Goal: Transaction & Acquisition: Purchase product/service

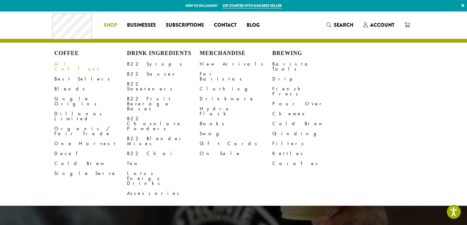
click at [69, 64] on link "All Coffees" at bounding box center [90, 66] width 73 height 15
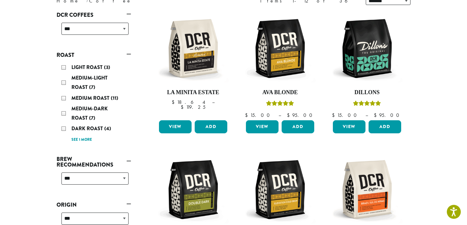
scroll to position [96, 0]
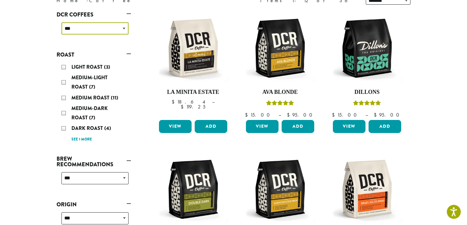
click at [61, 22] on select "**********" at bounding box center [94, 28] width 67 height 12
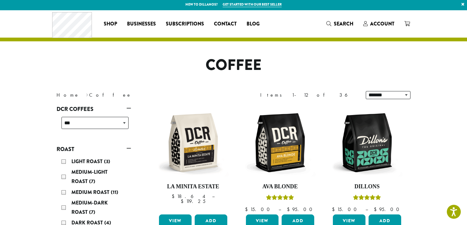
scroll to position [0, 0]
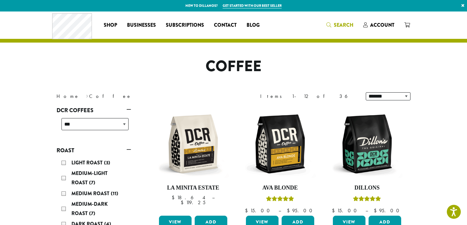
click at [330, 24] on icon "Search" at bounding box center [328, 24] width 5 height 5
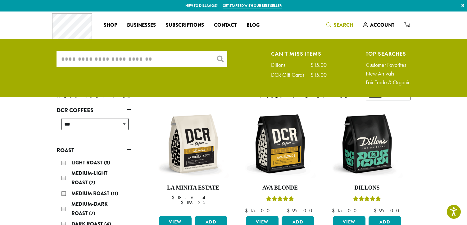
click at [169, 57] on input "What are you searching for?" at bounding box center [142, 59] width 171 height 16
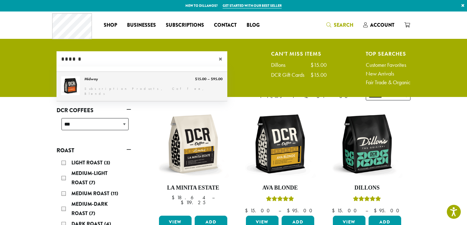
type input "******"
click at [98, 86] on link "Midway" at bounding box center [142, 86] width 171 height 29
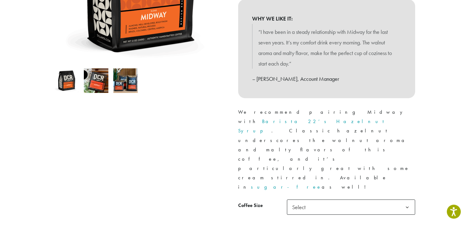
scroll to position [160, 0]
click at [408, 199] on b at bounding box center [407, 206] width 15 height 15
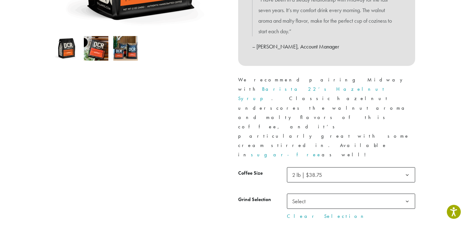
scroll to position [192, 0]
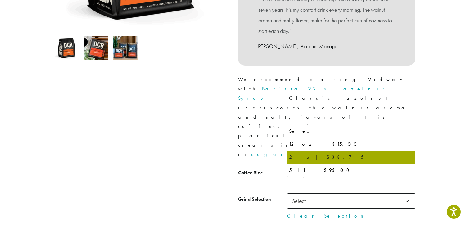
click at [407, 167] on b at bounding box center [407, 174] width 15 height 15
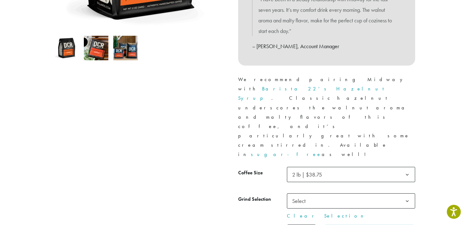
click at [407, 167] on b at bounding box center [407, 174] width 15 height 15
click at [408, 193] on b at bounding box center [407, 200] width 15 height 15
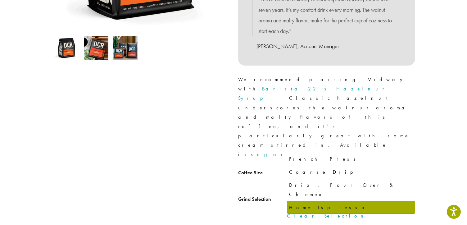
scroll to position [43, 0]
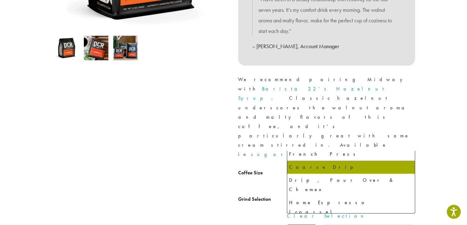
select select "**********"
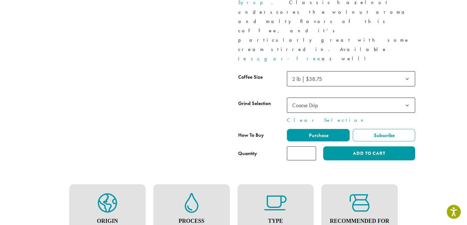
scroll to position [288, 0]
click at [277, 193] on figure "Type Blend" at bounding box center [276, 214] width 64 height 42
click at [275, 193] on icon at bounding box center [275, 203] width 22 height 20
click at [347, 217] on h4 "Recommended For" at bounding box center [360, 220] width 64 height 7
click at [278, 217] on h4 "Type" at bounding box center [276, 220] width 64 height 7
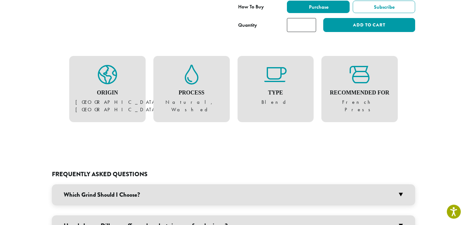
scroll to position [416, 0]
click at [402, 184] on h3 "Which Grind Should I Choose?" at bounding box center [233, 194] width 363 height 21
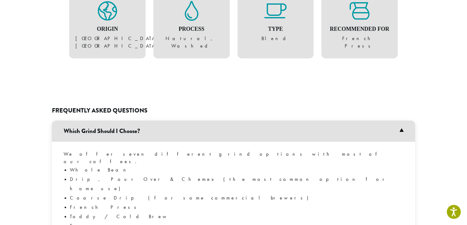
scroll to position [480, 0]
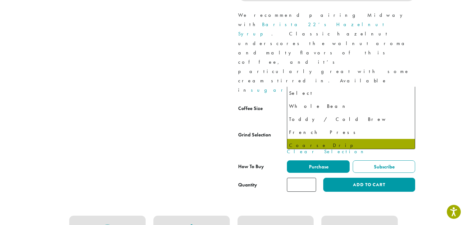
click at [407, 129] on b at bounding box center [407, 136] width 15 height 15
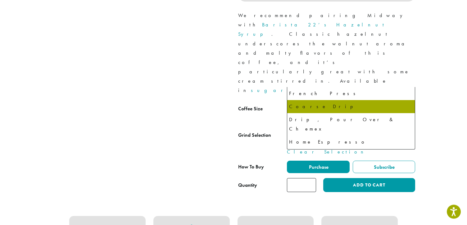
scroll to position [256, 0]
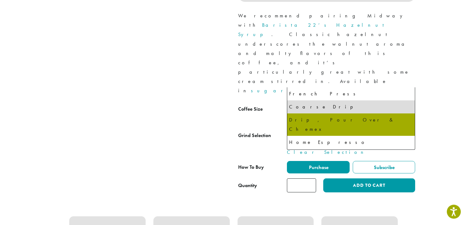
select select "**********"
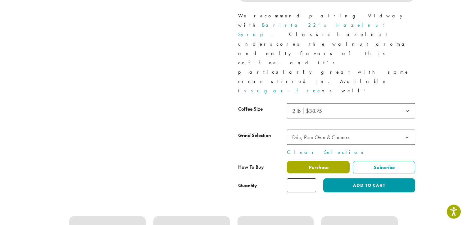
click at [322, 164] on span "Purchase" at bounding box center [318, 167] width 20 height 7
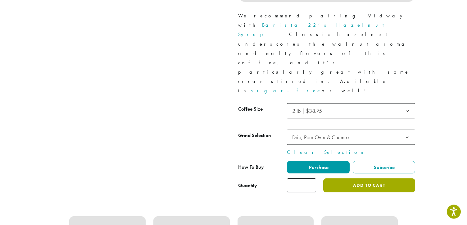
click at [336, 178] on button "Add to cart" at bounding box center [369, 185] width 92 height 14
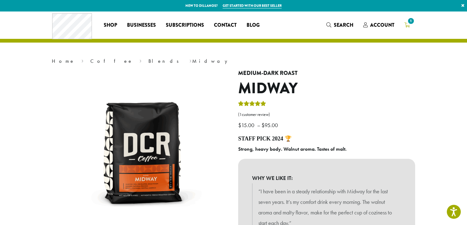
click at [408, 23] on span "1" at bounding box center [411, 21] width 8 height 8
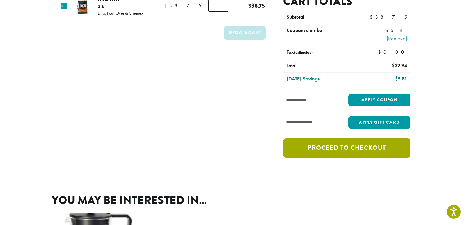
click at [320, 148] on link "Proceed to checkout" at bounding box center [346, 147] width 127 height 19
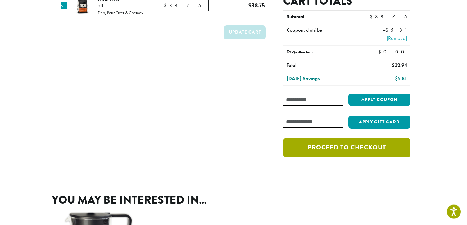
scroll to position [63, 0]
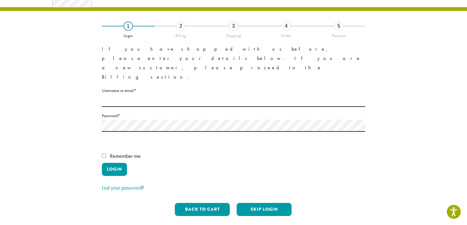
scroll to position [32, 0]
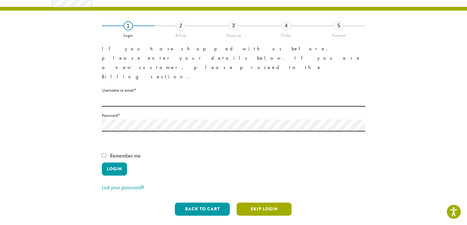
click at [257, 202] on button "Skip Login" at bounding box center [264, 208] width 55 height 13
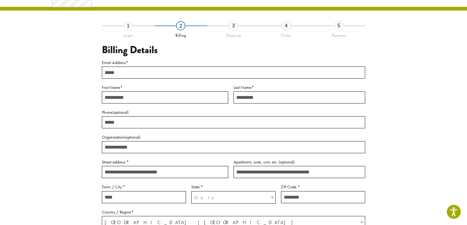
click at [125, 73] on input "Email Address *" at bounding box center [233, 72] width 263 height 12
type input "**********"
click at [125, 93] on input "First Name *" at bounding box center [165, 97] width 126 height 12
type input "******"
type input "*******"
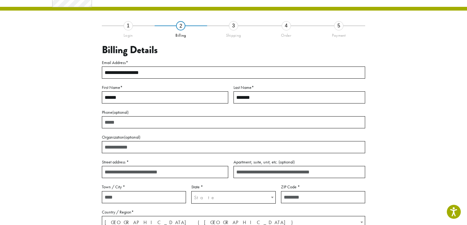
click at [129, 124] on input "Phone (optional)" at bounding box center [233, 122] width 263 height 12
type input "**********"
click at [134, 171] on input "Street address *" at bounding box center [165, 172] width 126 height 12
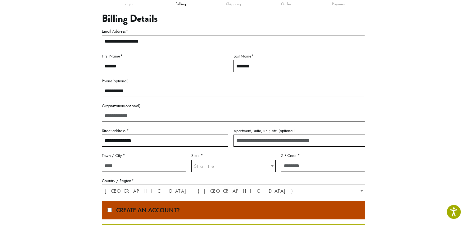
scroll to position [64, 0]
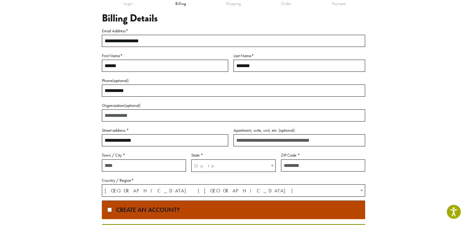
type input "**********"
click at [140, 168] on input "Town / City *" at bounding box center [144, 165] width 84 height 12
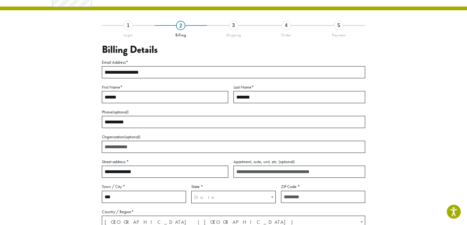
scroll to position [32, 0]
type input "******"
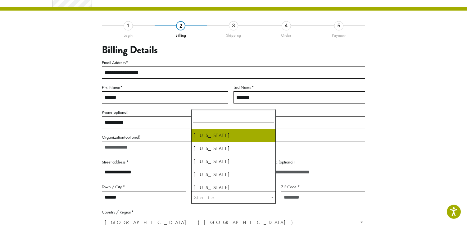
click at [213, 194] on span "State" at bounding box center [234, 197] width 84 height 12
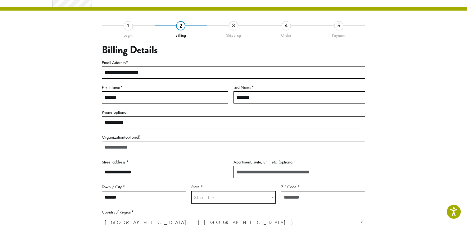
click at [214, 196] on span "State" at bounding box center [234, 197] width 84 height 12
click at [214, 197] on span "State" at bounding box center [234, 197] width 84 height 12
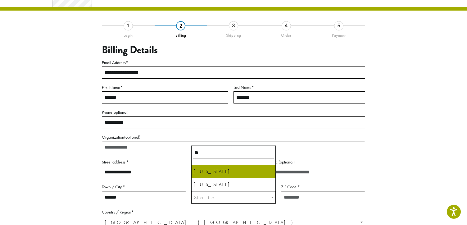
type input "**"
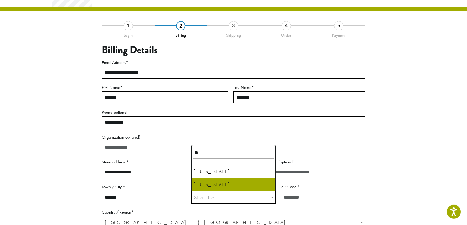
select select "**"
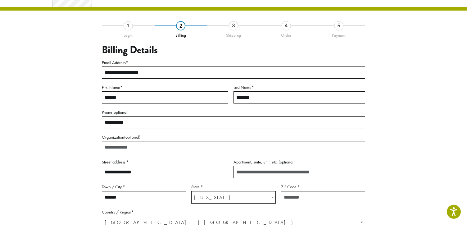
click at [289, 197] on input "ZIP Code *" at bounding box center [323, 197] width 84 height 12
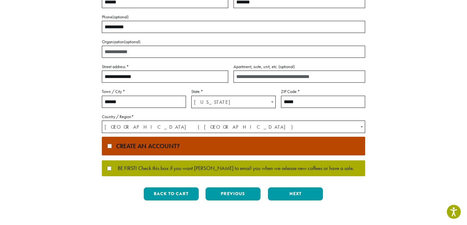
scroll to position [128, 0]
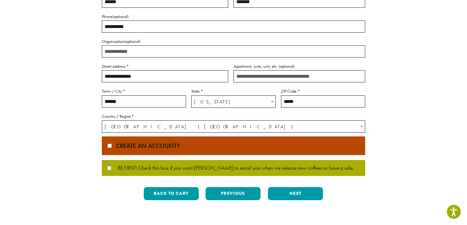
type input "*****"
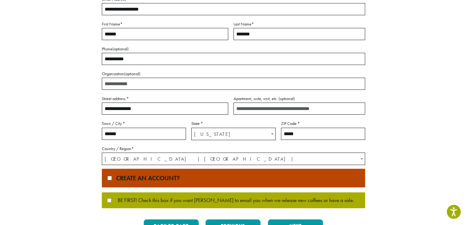
scroll to position [95, 0]
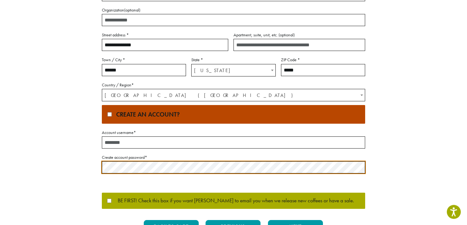
click at [125, 143] on input "Account username *" at bounding box center [233, 142] width 263 height 12
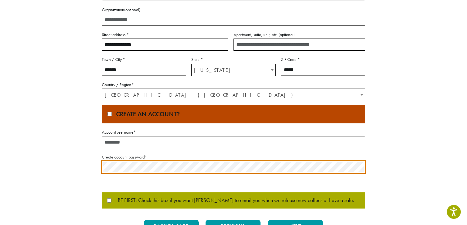
scroll to position [159, 0]
type input "*"
click at [135, 131] on span "*" at bounding box center [135, 132] width 2 height 6
click at [135, 136] on input "*" at bounding box center [233, 142] width 263 height 12
click at [136, 131] on span "*" at bounding box center [135, 132] width 2 height 6
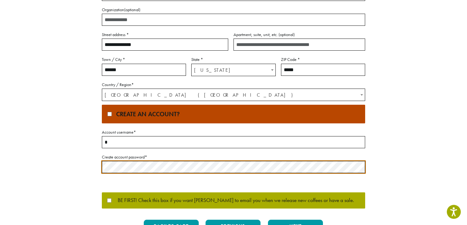
click at [136, 136] on input "*" at bounding box center [233, 142] width 263 height 12
click at [136, 131] on span "*" at bounding box center [135, 132] width 2 height 6
click at [136, 136] on input "*" at bounding box center [233, 142] width 263 height 12
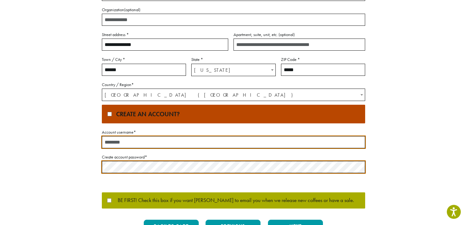
click at [134, 131] on span "*" at bounding box center [135, 132] width 2 height 6
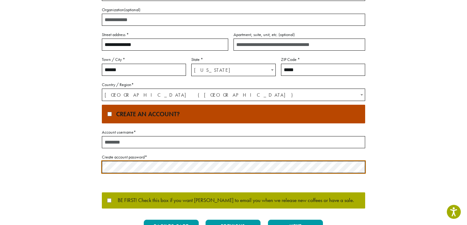
click at [134, 136] on input "Account username *" at bounding box center [233, 142] width 263 height 12
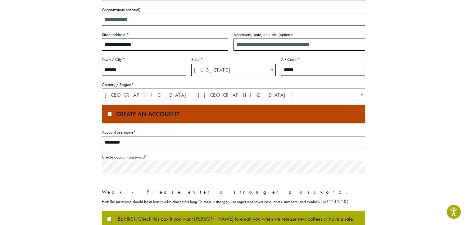
click at [128, 143] on input "********" at bounding box center [233, 142] width 263 height 12
click at [162, 177] on p "Create account password * Weak - Please enter a stronger password. Hint: The pa…" at bounding box center [233, 179] width 263 height 53
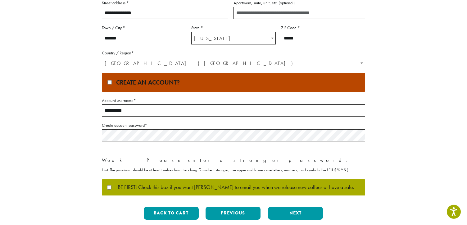
scroll to position [191, 0]
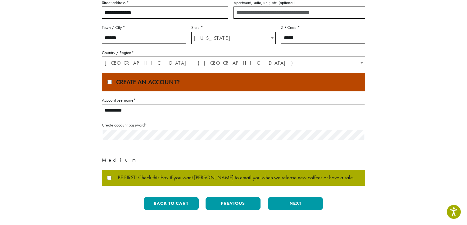
click at [129, 110] on input "*********" at bounding box center [233, 110] width 263 height 12
type input "********"
click at [283, 203] on button "Next" at bounding box center [295, 203] width 55 height 13
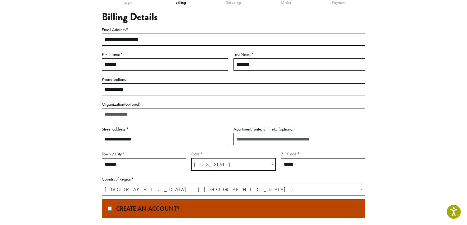
scroll to position [35, 0]
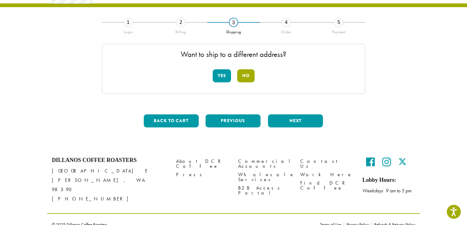
click at [249, 78] on button "No" at bounding box center [245, 75] width 17 height 13
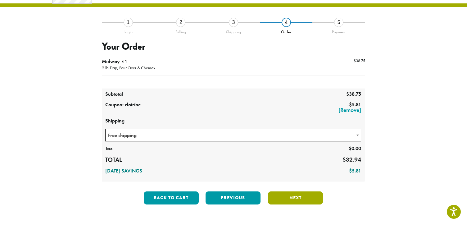
click at [283, 197] on button "Next" at bounding box center [295, 197] width 55 height 13
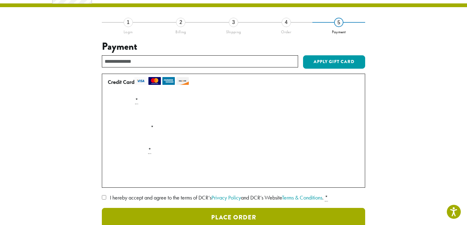
click at [229, 216] on button "Place Order" at bounding box center [233, 217] width 263 height 19
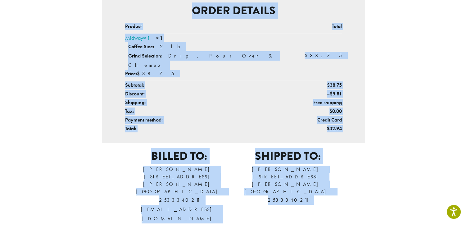
scroll to position [168, 0]
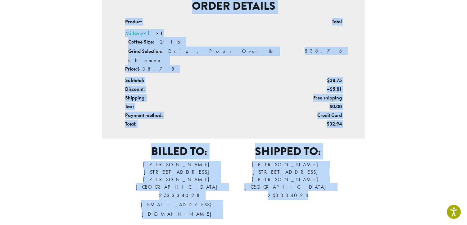
drag, startPoint x: 119, startPoint y: 3, endPoint x: 344, endPoint y: 177, distance: 283.8
click at [344, 177] on div "Thank you. Your order has been received. Order number: 371991 Date: [DATE] Emai…" at bounding box center [233, 56] width 263 height 334
click at [352, 162] on section "Billed to: [PERSON_NAME] [STREET_ADDRESS][PERSON_NAME] 2533340211 [EMAIL_ADDRES…" at bounding box center [233, 184] width 263 height 79
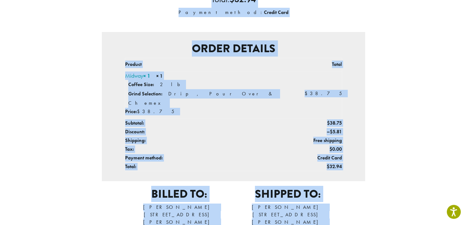
scroll to position [149, 0]
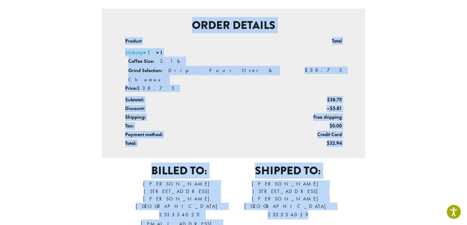
drag, startPoint x: 122, startPoint y: 7, endPoint x: 337, endPoint y: 205, distance: 292.1
click at [337, 205] on div "Thank you. Your order has been received. Order number: 371991 Date: [DATE] Emai…" at bounding box center [233, 75] width 263 height 334
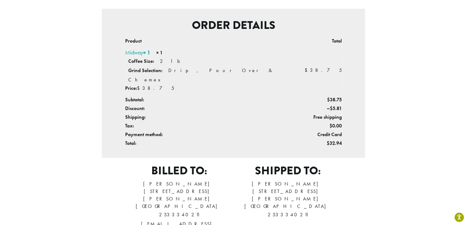
click at [397, 65] on div "Thank you. Your order has been received. Order number: 371991 Date: [DATE] Emai…" at bounding box center [234, 75] width 354 height 334
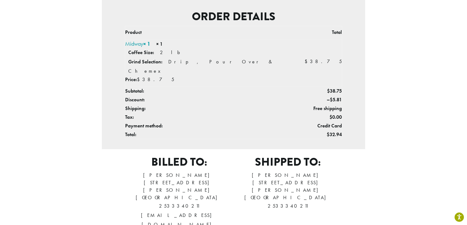
scroll to position [0, 0]
